Goal: Find specific page/section: Find specific page/section

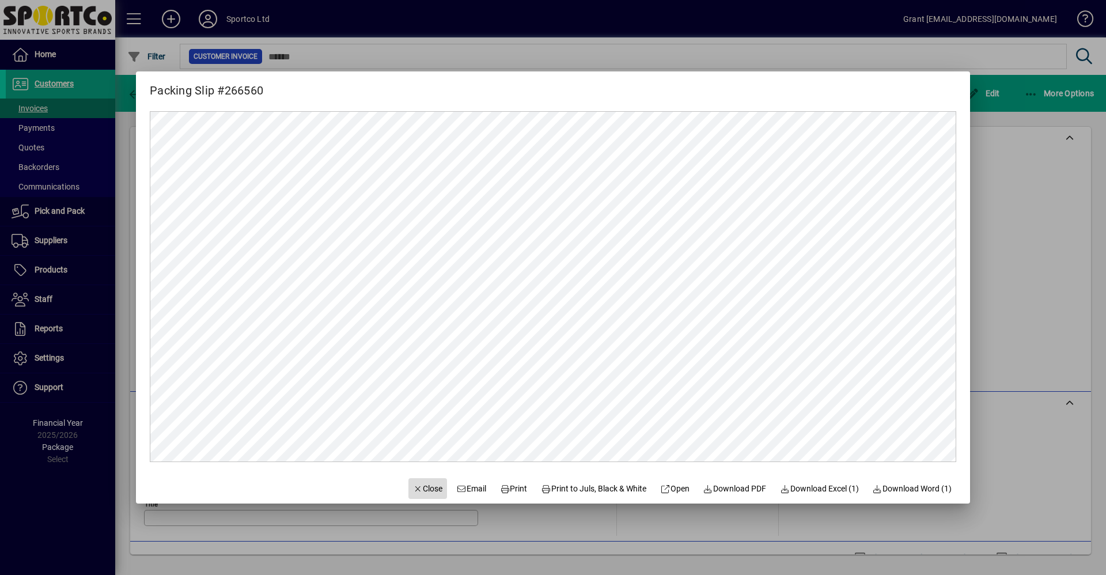
click at [416, 488] on span "Close" at bounding box center [428, 489] width 30 height 12
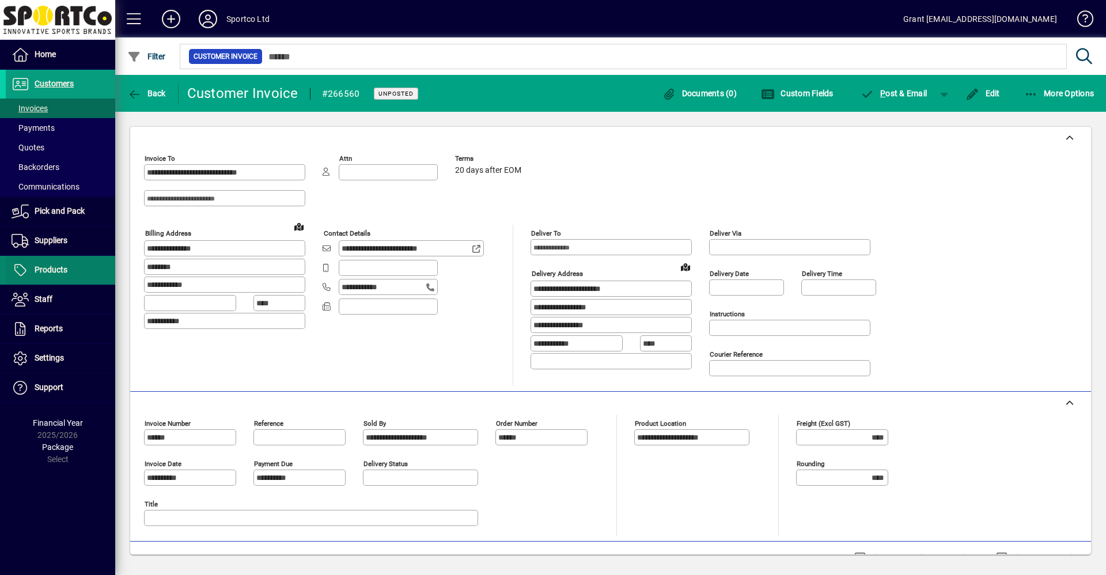
click at [37, 275] on span "Products" at bounding box center [37, 270] width 62 height 14
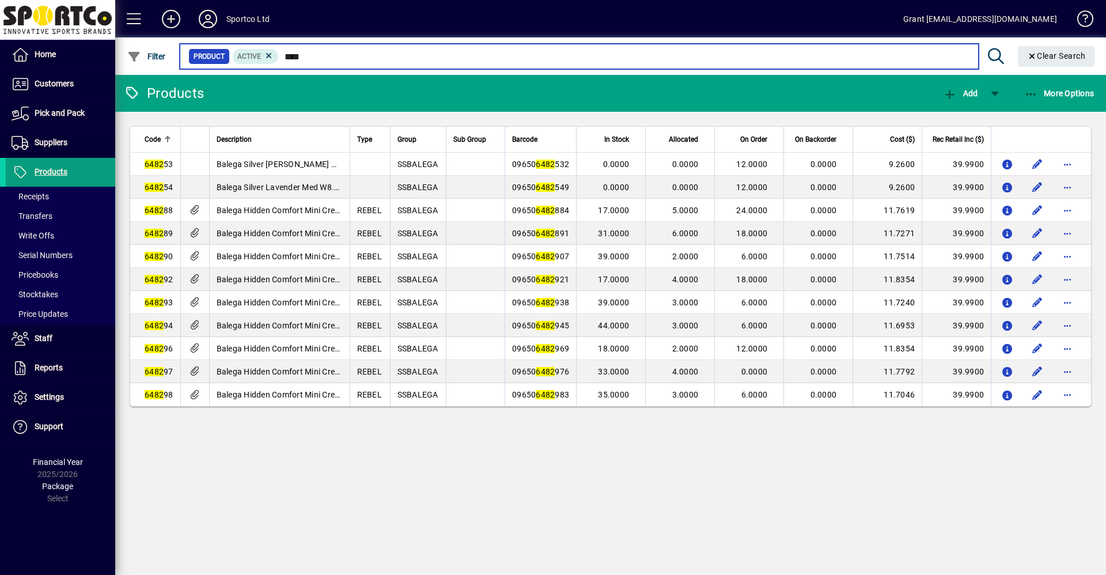
type input "****"
